Goal: Check status: Check status

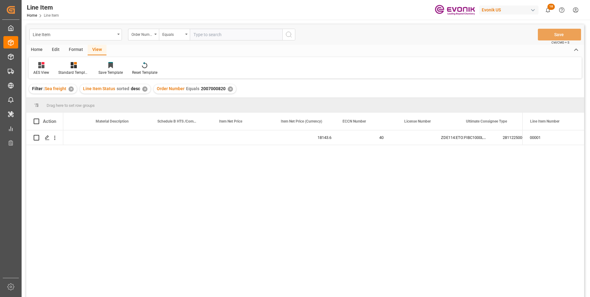
scroll to position [0, 345]
click at [219, 32] on input "text" at bounding box center [236, 35] width 93 height 12
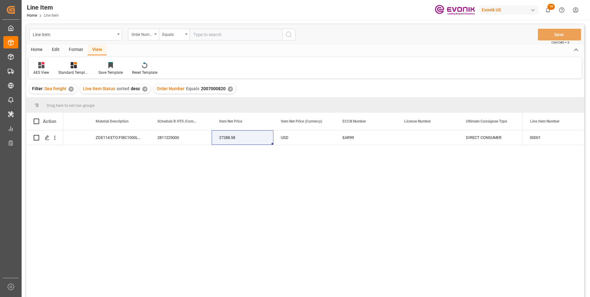
paste input "2007094003"
type input "2007094003"
click at [294, 34] on button "search button" at bounding box center [288, 35] width 13 height 12
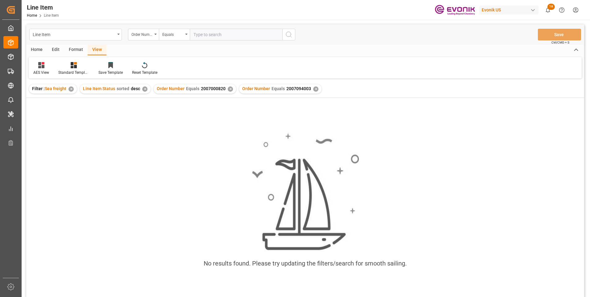
click at [228, 89] on div "✕" at bounding box center [230, 88] width 5 height 5
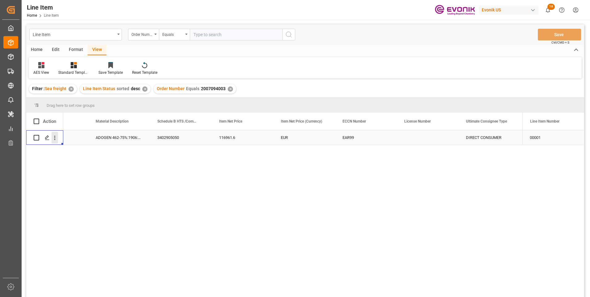
click at [56, 139] on icon "open menu" at bounding box center [54, 137] width 6 height 6
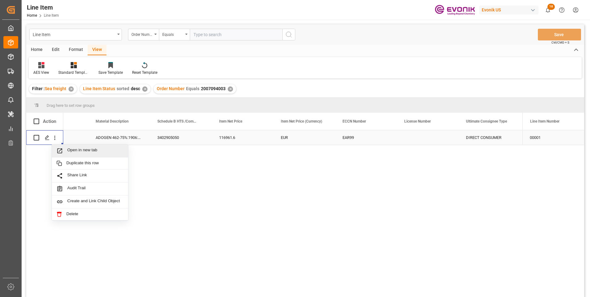
click at [85, 150] on span "Open in new tab" at bounding box center [95, 150] width 56 height 6
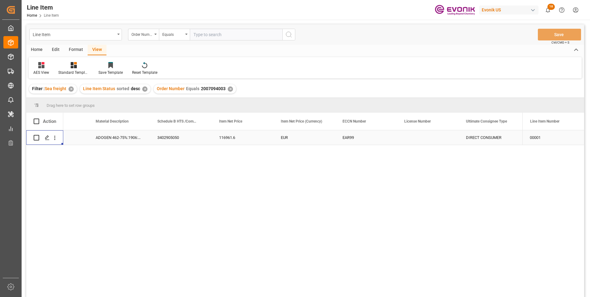
click at [130, 135] on div "ADOGEN 462-75%:1906:177:OI:C" at bounding box center [119, 137] width 62 height 14
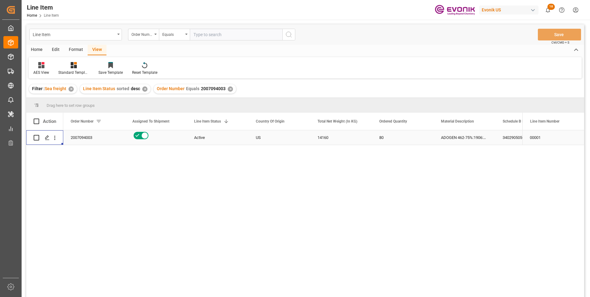
click at [323, 134] on div "14160" at bounding box center [341, 137] width 62 height 14
click at [506, 138] on div "3402905050" at bounding box center [526, 137] width 62 height 14
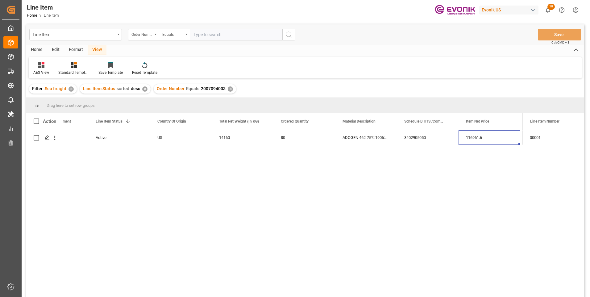
scroll to position [0, 160]
click at [407, 138] on div "116961.6" at bounding box center [428, 137] width 62 height 14
click at [431, 135] on div "116961.6" at bounding box center [428, 137] width 62 height 14
click at [470, 136] on div "EUR" at bounding box center [489, 137] width 62 height 14
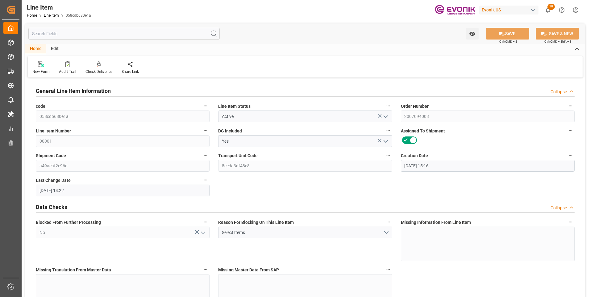
click at [94, 34] on input "text" at bounding box center [123, 34] width 191 height 12
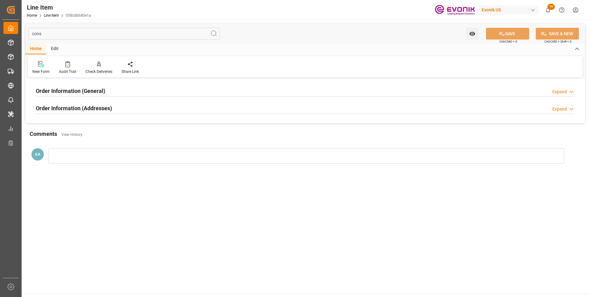
type input "cons"
click at [91, 92] on h2 "Order Information (General)" at bounding box center [70, 91] width 69 height 8
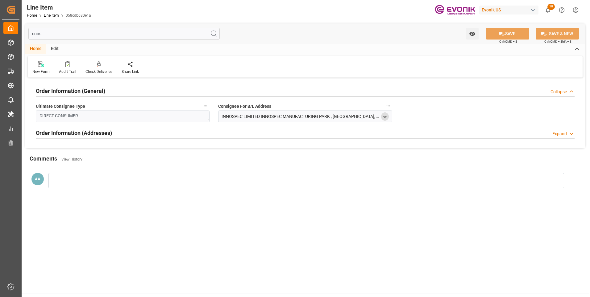
click at [386, 116] on icon "open menu" at bounding box center [384, 116] width 5 height 5
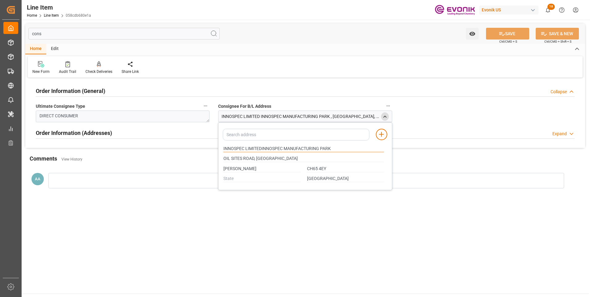
drag, startPoint x: 281, startPoint y: 148, endPoint x: 219, endPoint y: 147, distance: 62.3
click at [219, 147] on div "Add address to address book INNOSPEC LIMITEDINNOSPEC [STREET_ADDRESS][PERSON_NA…" at bounding box center [305, 156] width 174 height 68
click at [231, 167] on input "[PERSON_NAME]" at bounding box center [261, 168] width 77 height 7
type input "INNOSPEC LIMITEDINNOSPEC MANUFACTURING PARK"
